Goal: Find specific page/section: Find specific page/section

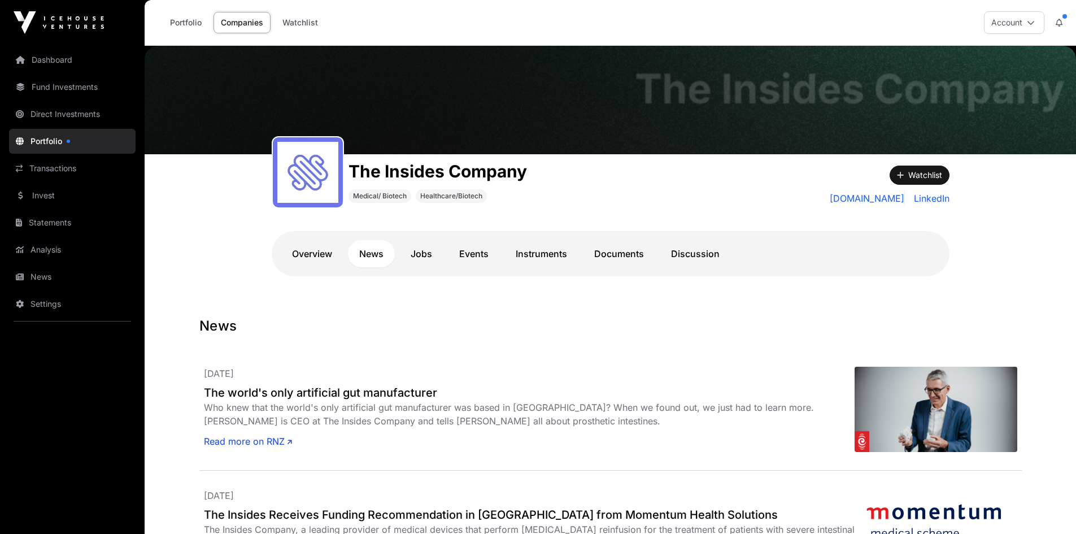
click at [37, 280] on link "News" at bounding box center [72, 276] width 127 height 25
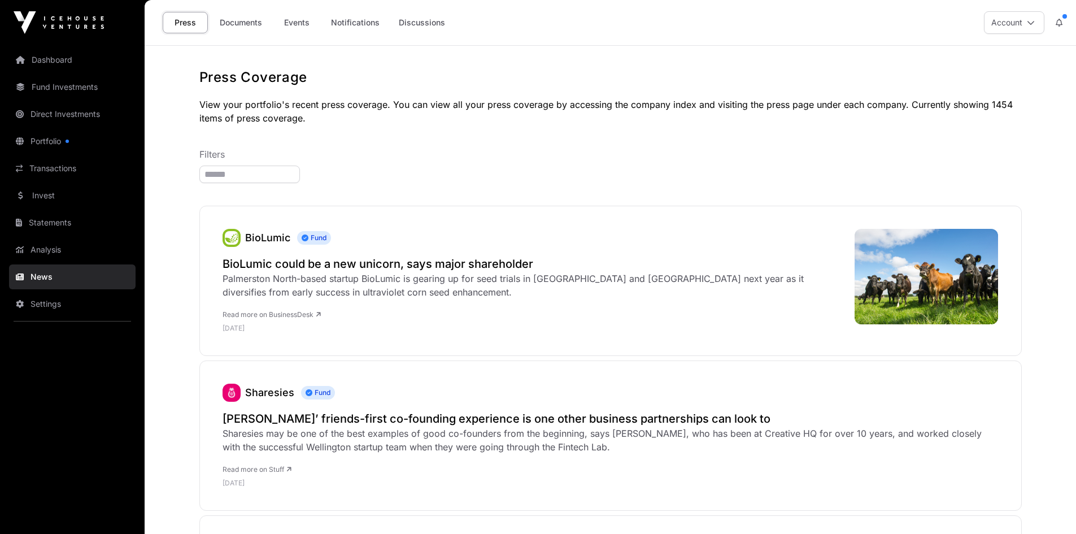
click at [293, 20] on link "Events" at bounding box center [296, 22] width 45 height 21
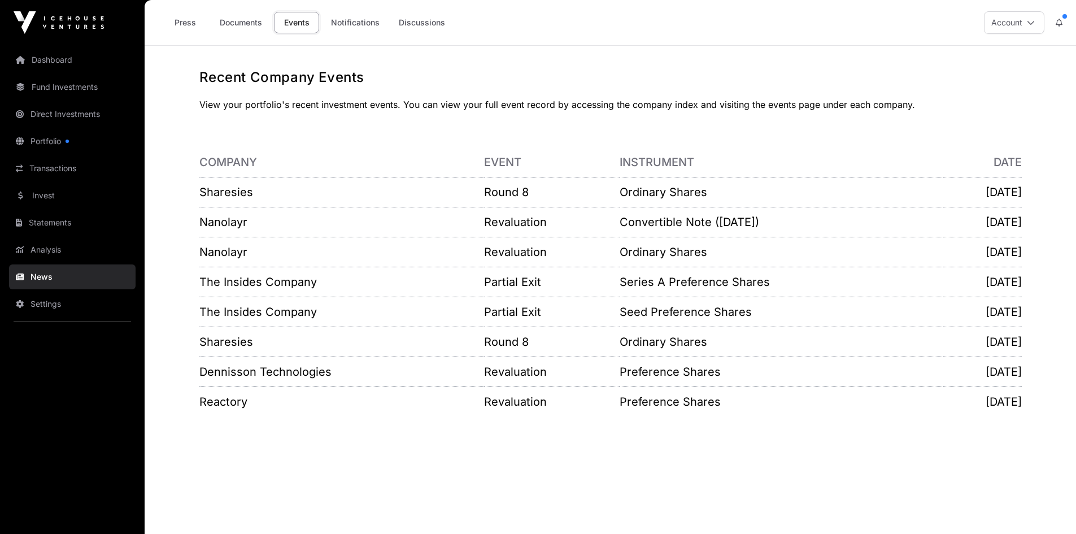
click at [253, 280] on link "The Insides Company" at bounding box center [257, 282] width 117 height 14
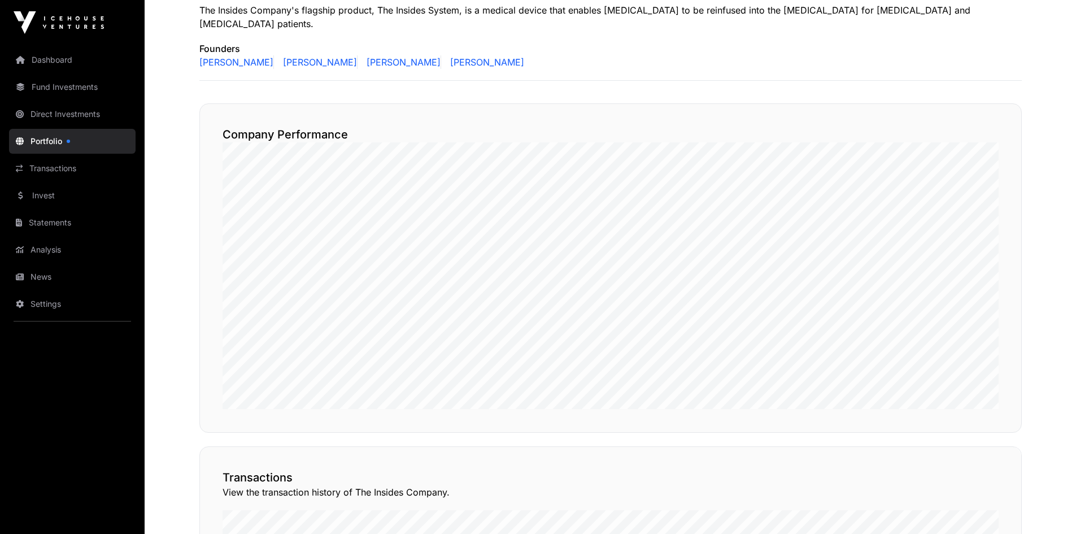
scroll to position [282, 0]
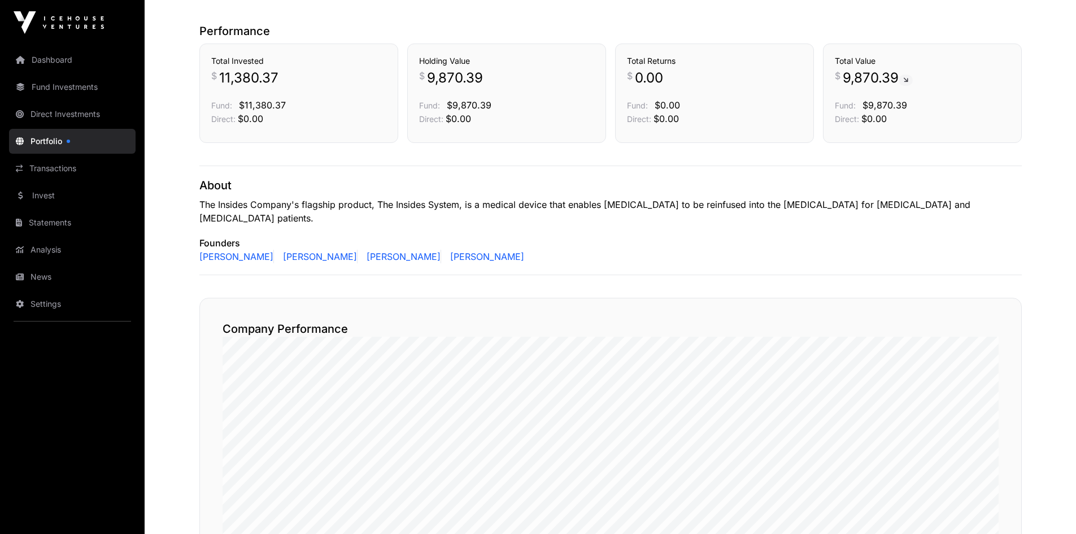
click at [49, 163] on link "Transactions" at bounding box center [72, 168] width 127 height 25
